Goal: Information Seeking & Learning: Check status

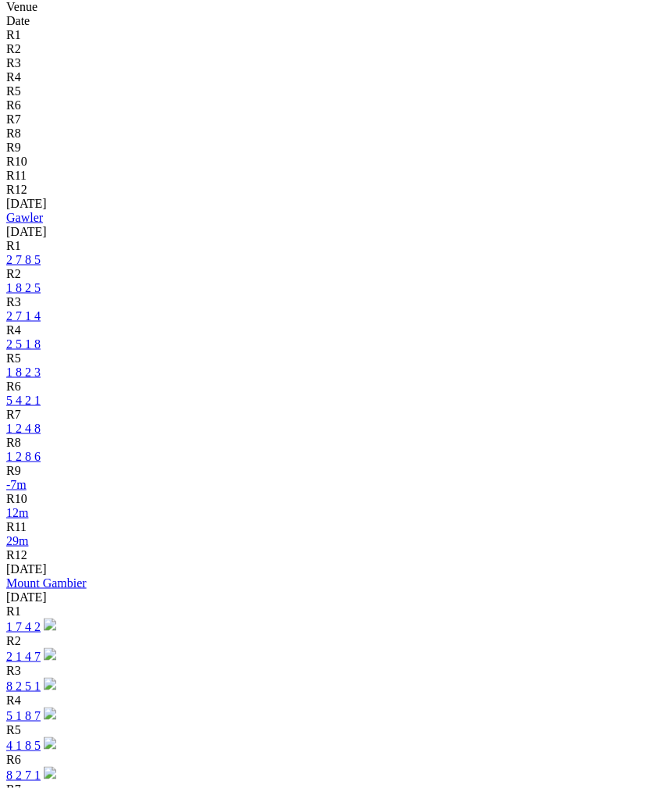
scroll to position [586, 0]
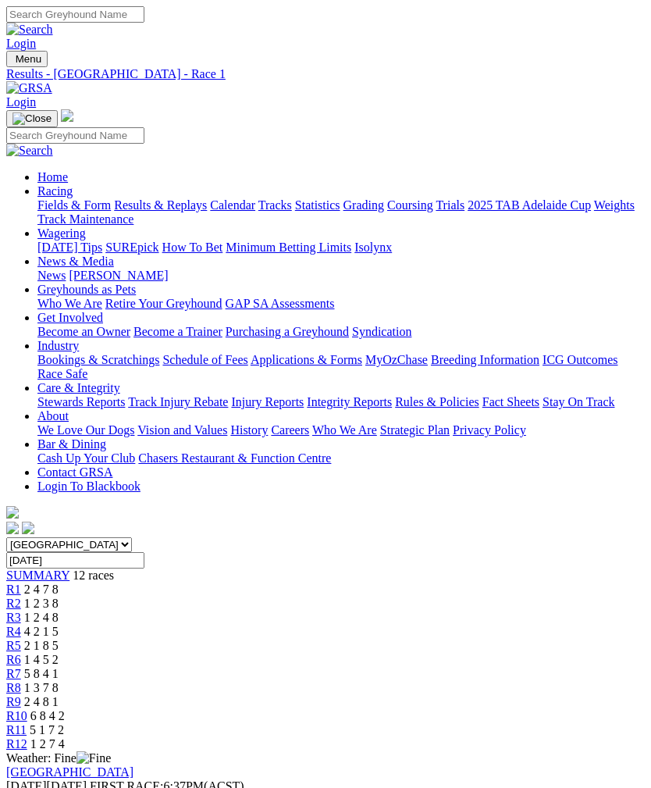
click at [21, 597] on span "R2" at bounding box center [13, 603] width 15 height 13
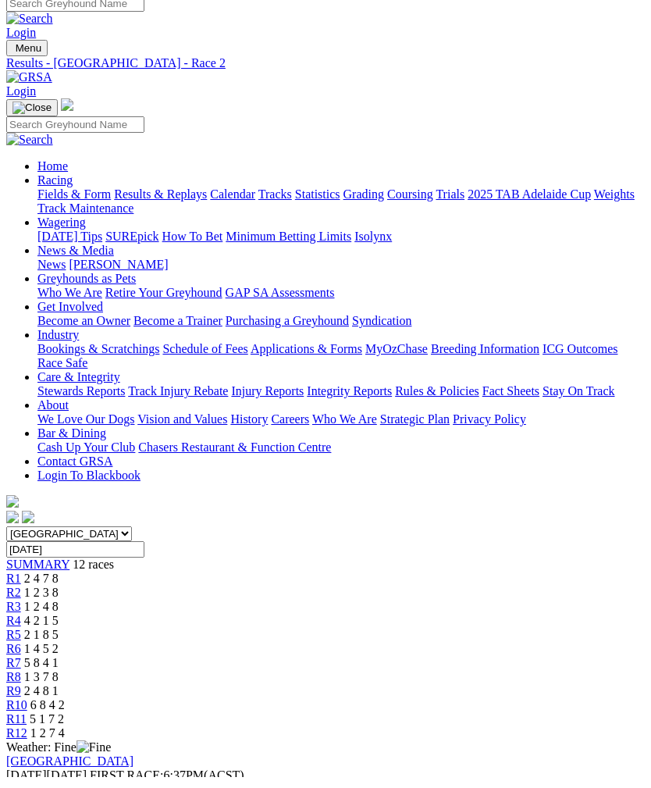
scroll to position [11, 0]
click at [21, 670] on link "R8" at bounding box center [13, 676] width 15 height 13
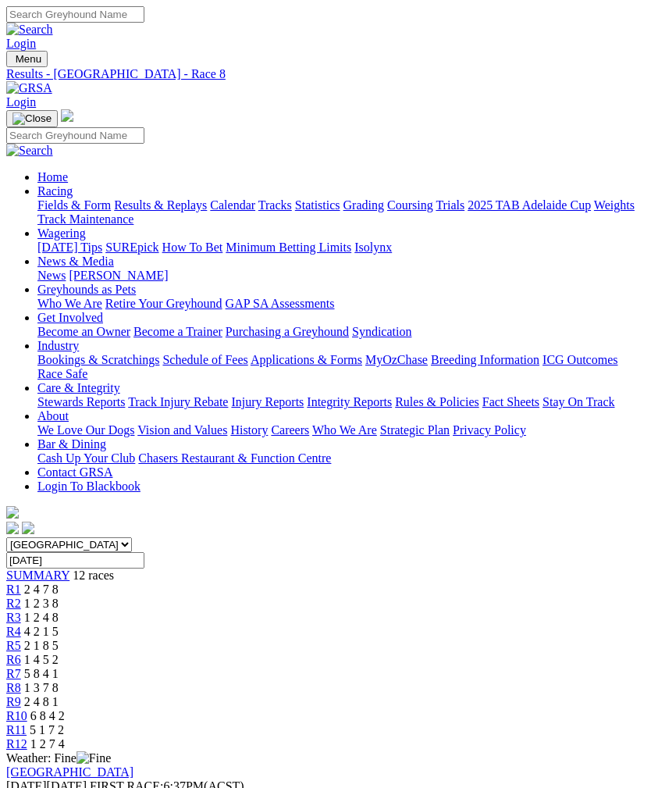
click at [59, 695] on span "2 4 8 1" at bounding box center [41, 701] width 34 height 13
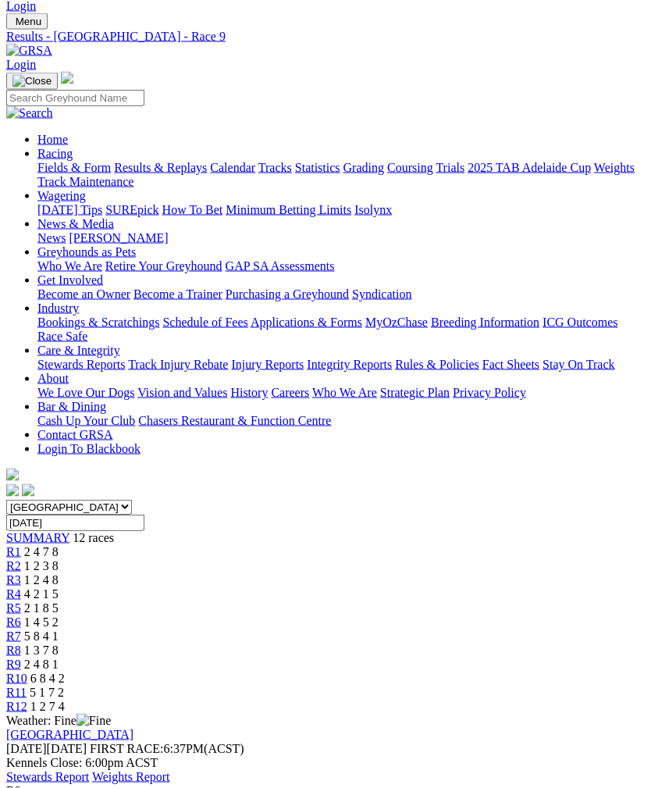
scroll to position [38, 0]
click at [27, 671] on span "R10" at bounding box center [16, 677] width 21 height 13
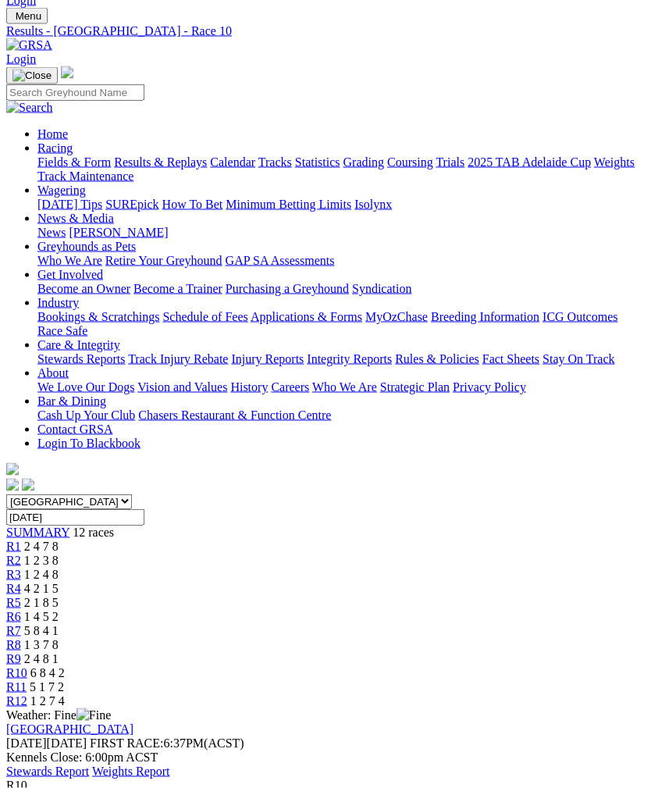
scroll to position [45, 0]
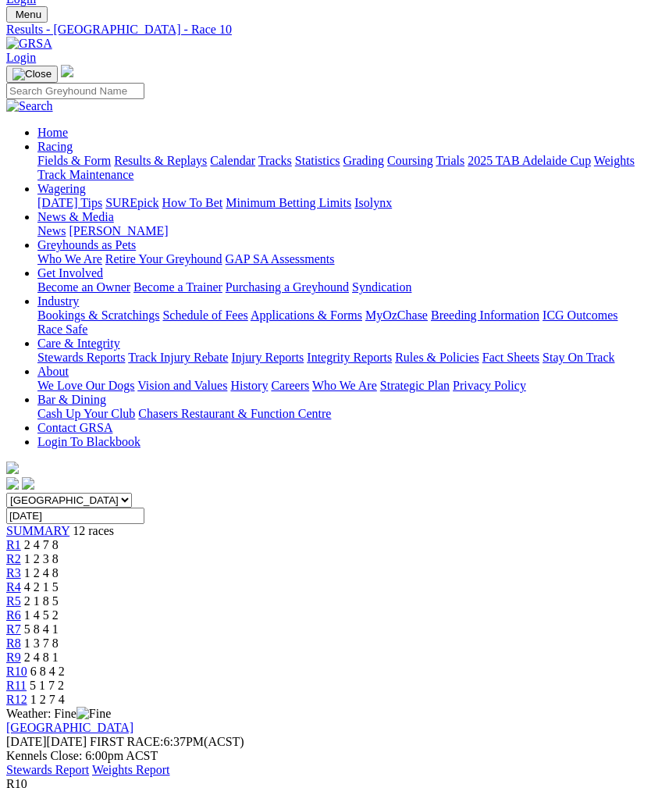
click at [27, 679] on span "R11" at bounding box center [16, 685] width 20 height 13
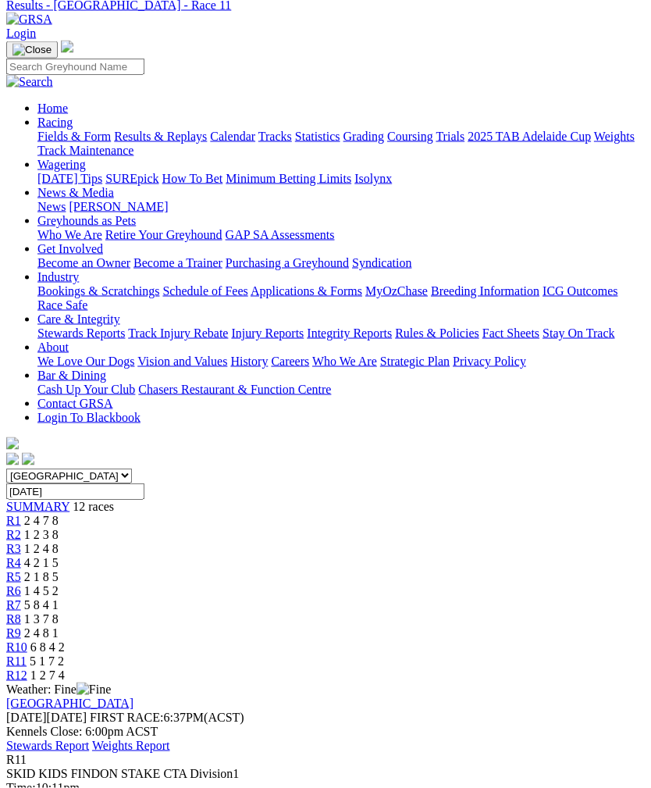
scroll to position [0, 68]
click at [65, 669] on span "1 2 7 4" at bounding box center [47, 675] width 34 height 13
